Goal: Understand process/instructions: Learn how to perform a task or action

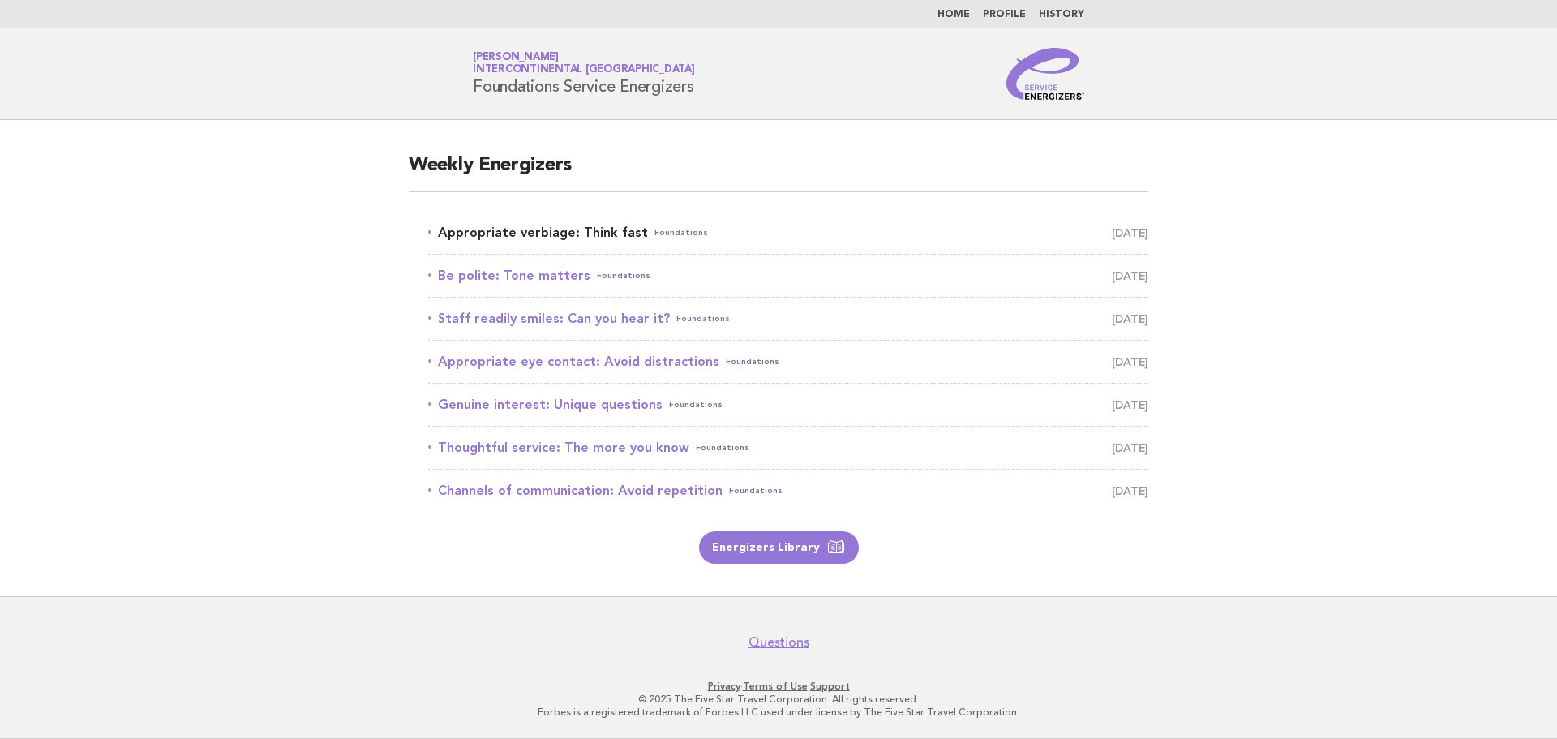
click at [560, 229] on link "Appropriate verbiage: Think fast Foundations September 30" at bounding box center [788, 232] width 720 height 23
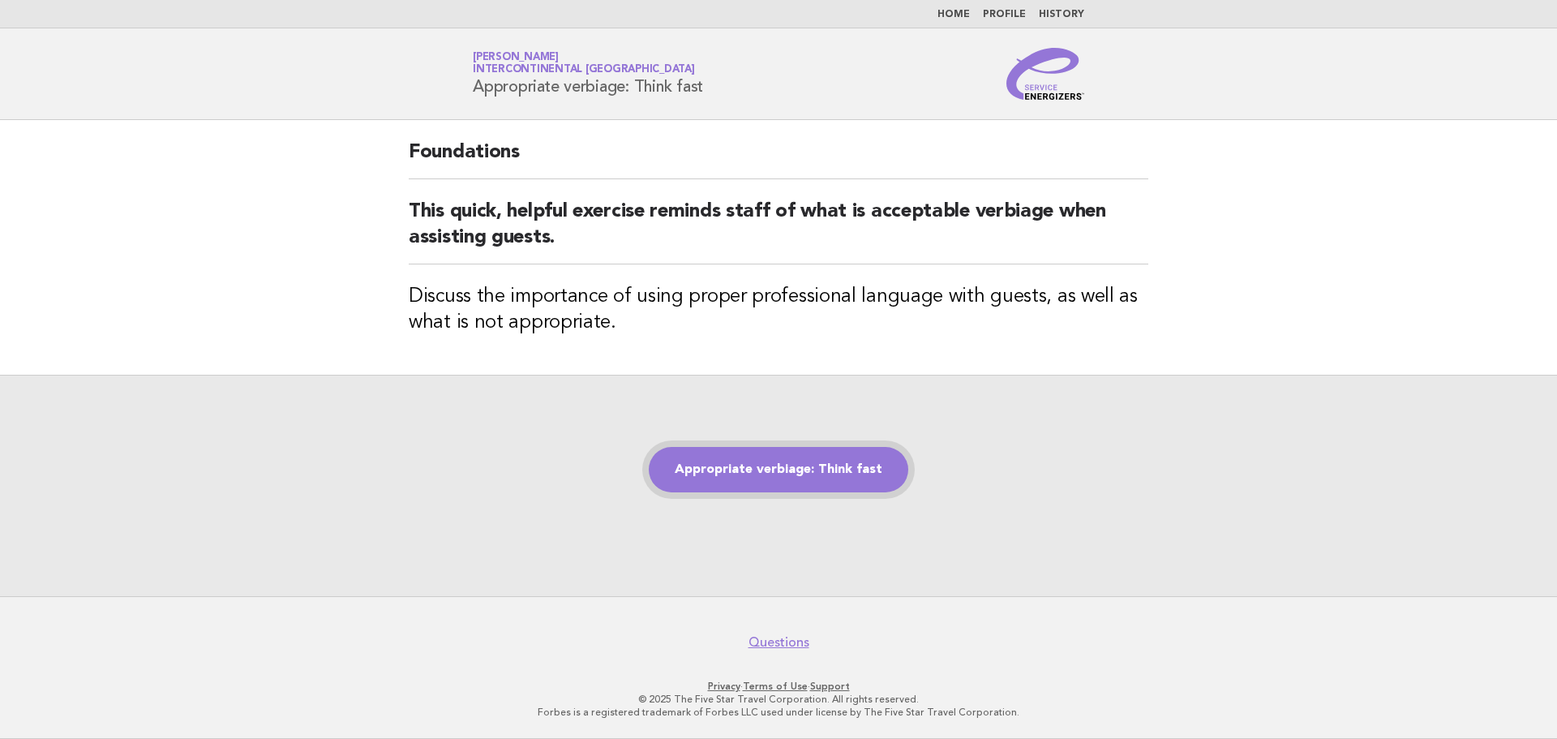
click at [739, 469] on link "Appropriate verbiage: Think fast" at bounding box center [778, 469] width 259 height 45
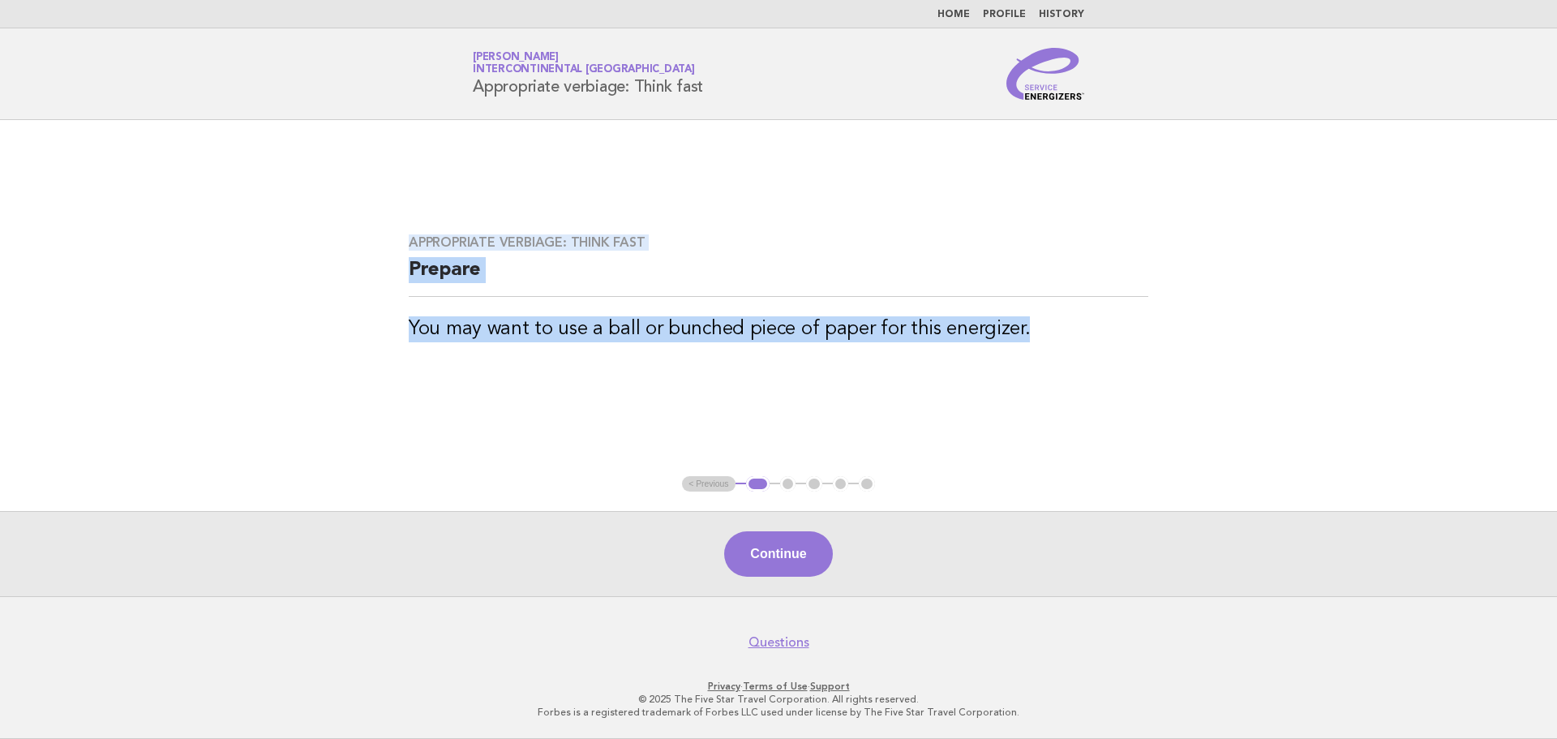
drag, startPoint x: 409, startPoint y: 239, endPoint x: 1112, endPoint y: 401, distance: 720.6
click at [1112, 401] on main "Appropriate verbiage: Think fast Prepare You may want to use a ball or bunched …" at bounding box center [778, 358] width 1557 height 476
copy div "Appropriate verbiage: Think fast Prepare You may want to use a ball or bunched …"
click at [782, 548] on button "Continue" at bounding box center [778, 553] width 108 height 45
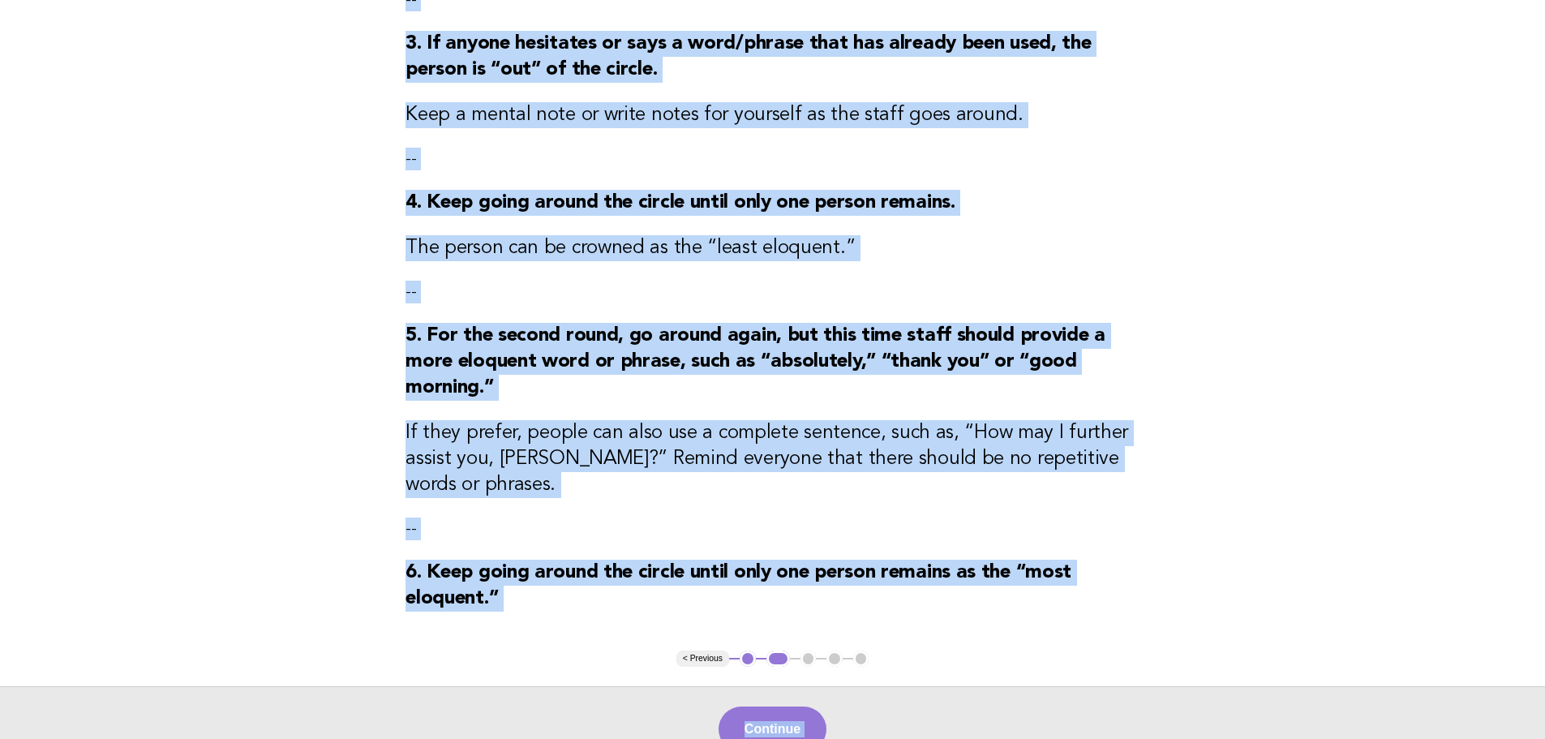
scroll to position [692, 0]
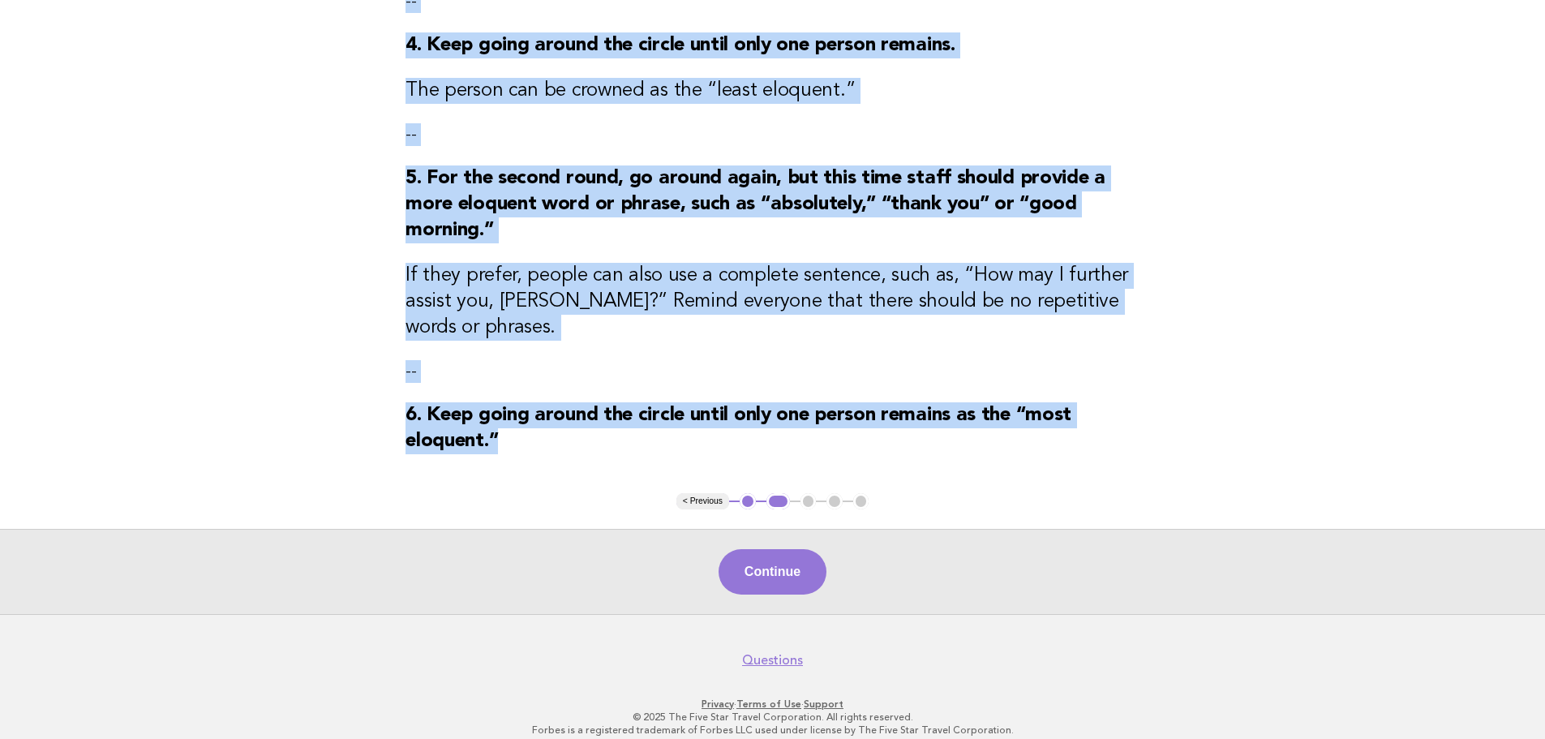
drag, startPoint x: 403, startPoint y: 143, endPoint x: 556, endPoint y: 432, distance: 327.5
copy div "Appropriate verbiage: Think fast Activity 1. Ask staff to form a circle. You wi…"
click at [769, 550] on button "Continue" at bounding box center [772, 571] width 108 height 45
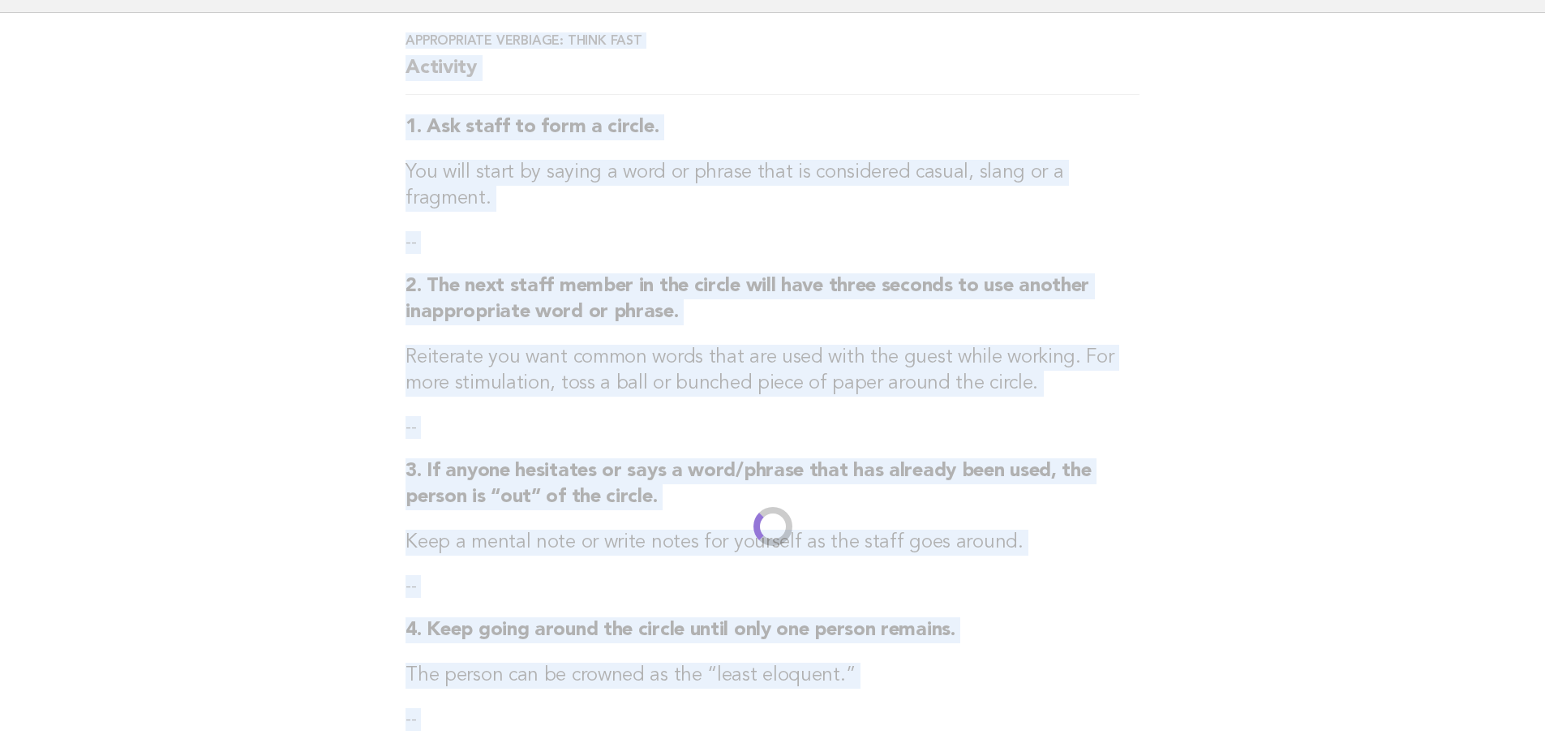
scroll to position [0, 0]
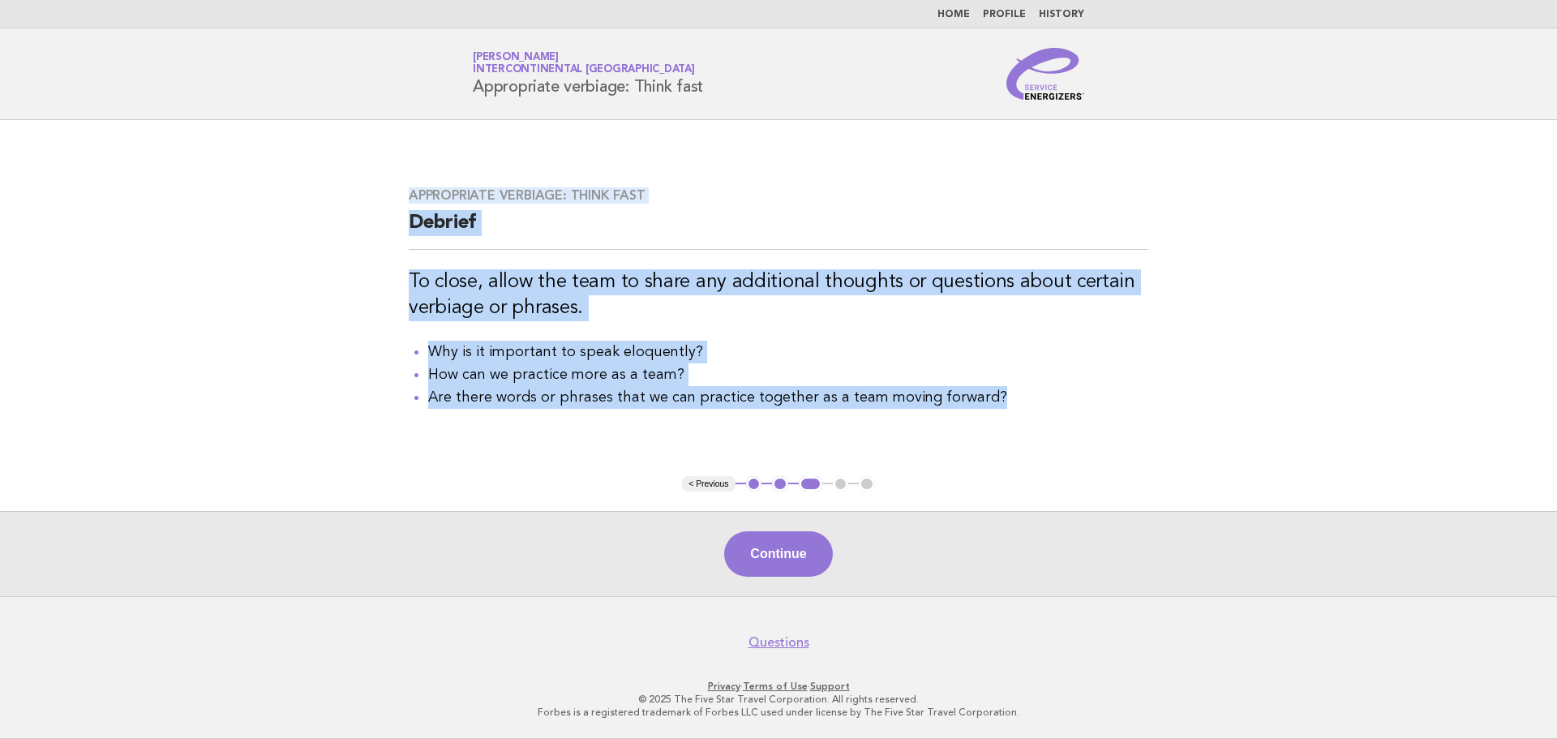
drag, startPoint x: 410, startPoint y: 189, endPoint x: 988, endPoint y: 438, distance: 629.4
click at [988, 438] on main "Appropriate verbiage: Think fast Debrief To close, allow the team to share any …" at bounding box center [778, 358] width 1557 height 476
copy div "Appropriate verbiage: Think fast Debrief To close, allow the team to share any …"
click at [796, 555] on button "Continue" at bounding box center [778, 553] width 108 height 45
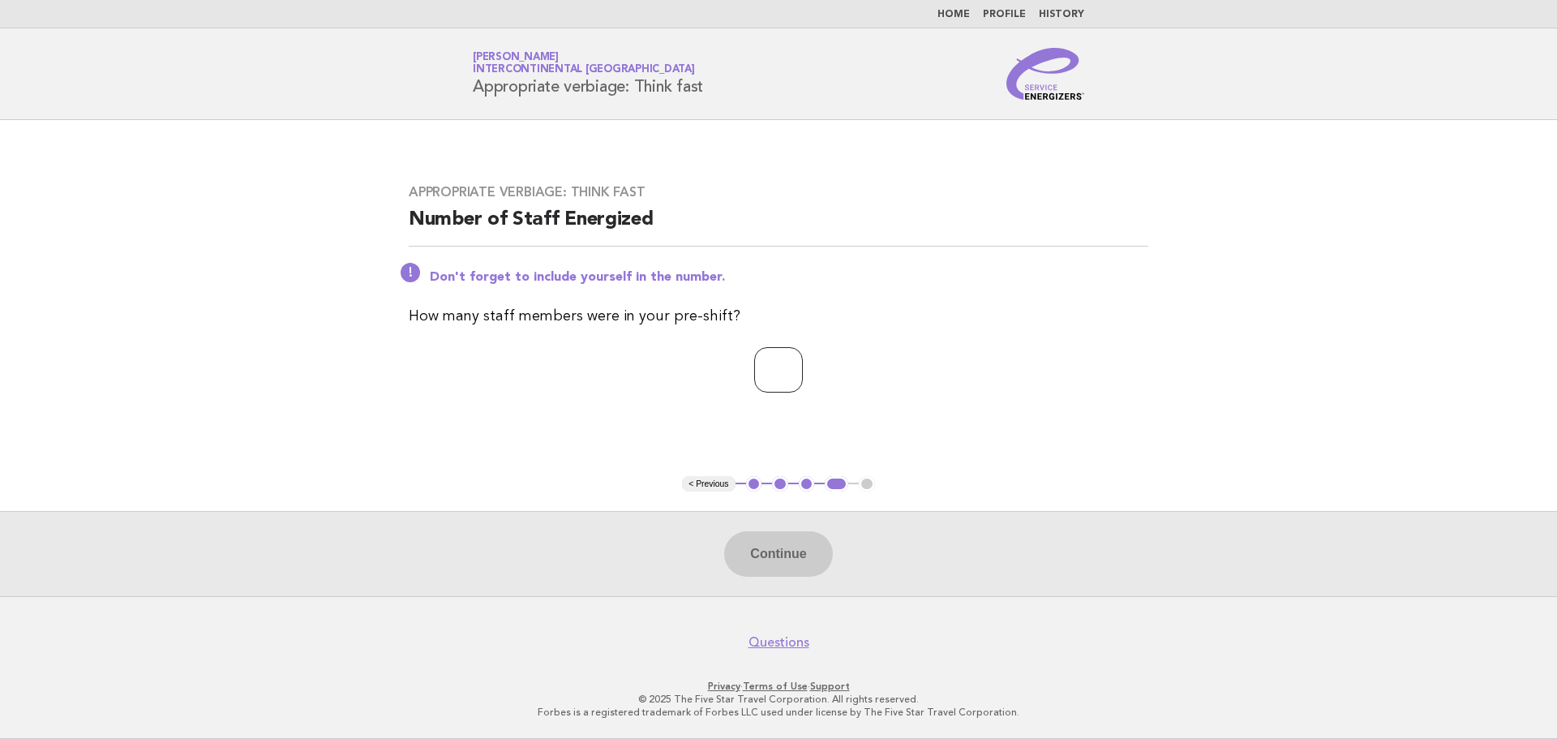
click at [780, 378] on input "number" at bounding box center [778, 369] width 49 height 45
type input "**"
click at [789, 563] on button "Continue" at bounding box center [778, 553] width 108 height 45
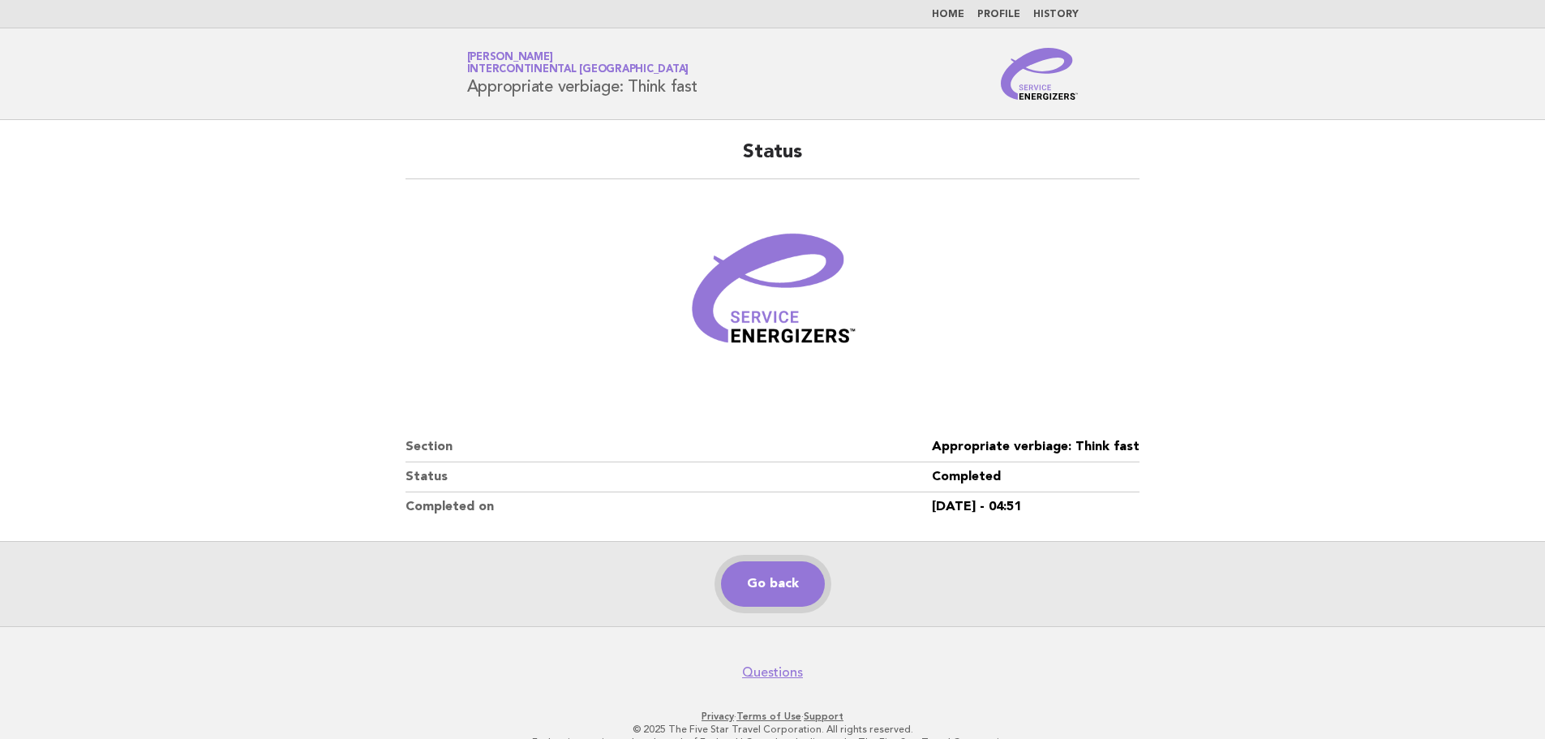
click at [761, 587] on link "Go back" at bounding box center [773, 583] width 104 height 45
